Goal: Check status: Check status

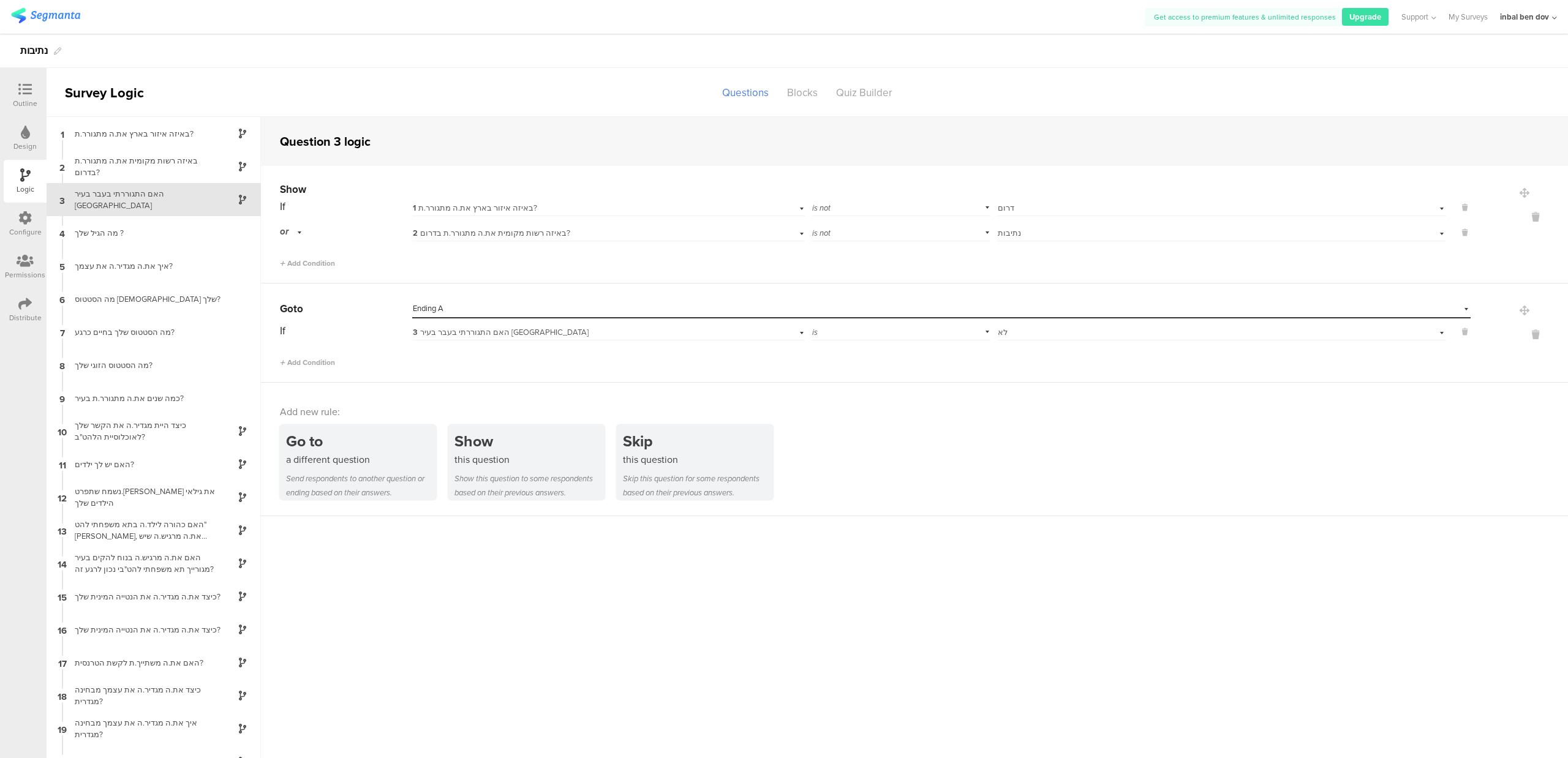
click at [40, 23] on link at bounding box center [46, 17] width 69 height 19
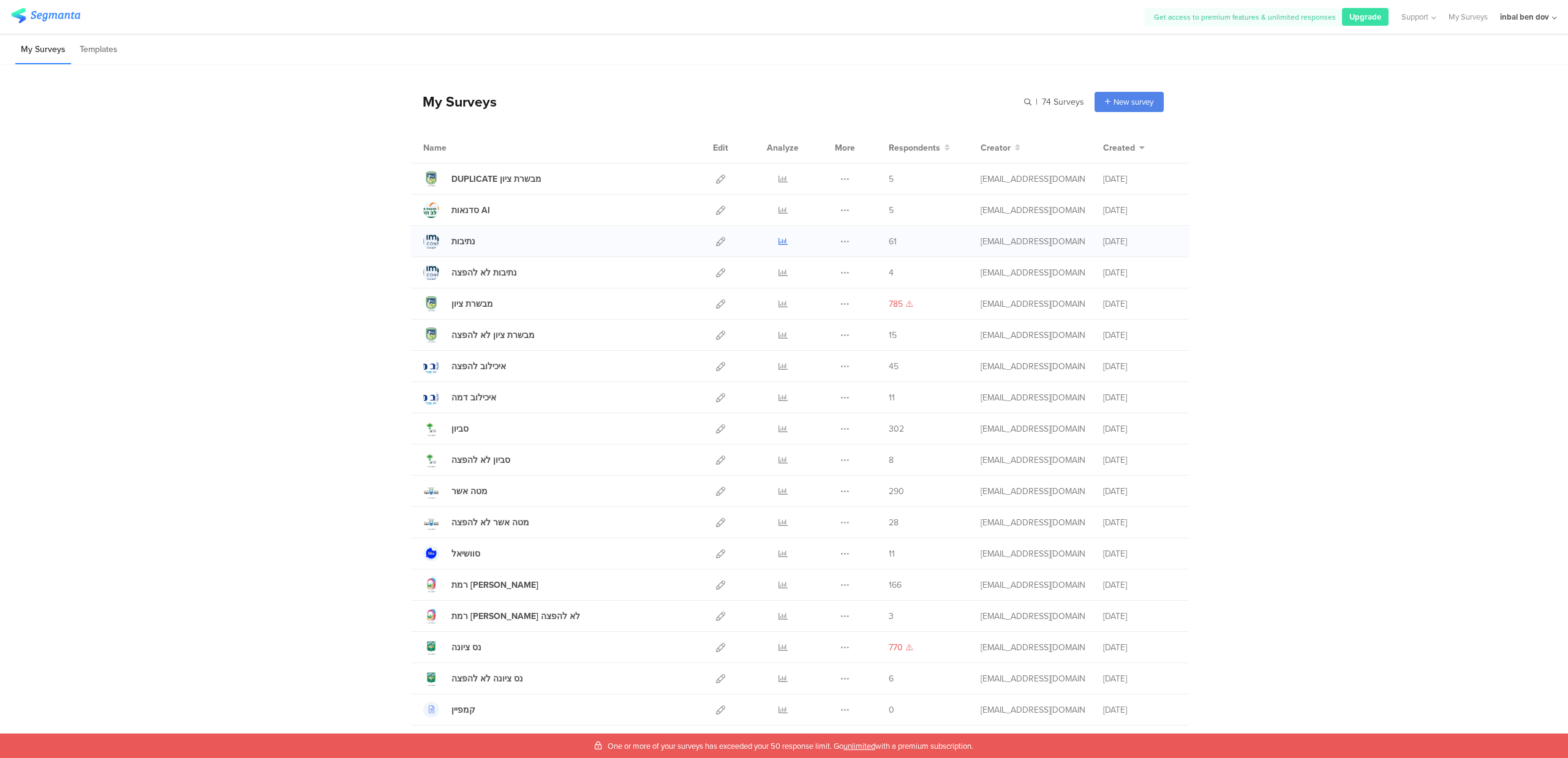
click at [778, 238] on icon at bounding box center [783, 242] width 9 height 9
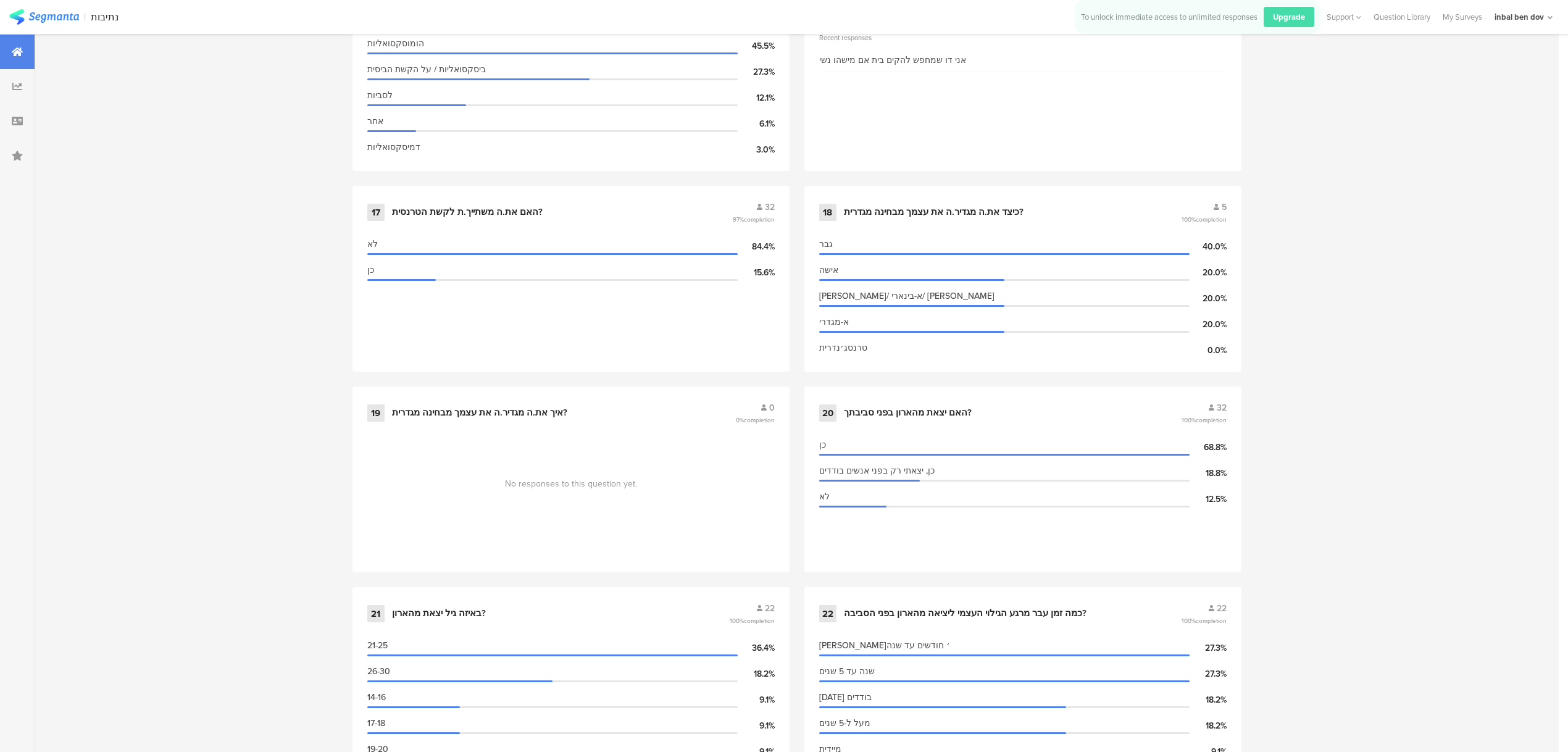
scroll to position [1975, 0]
